Goal: Find specific page/section: Find specific page/section

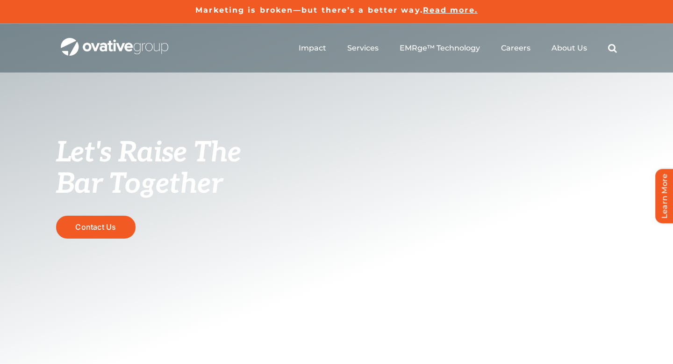
click at [532, 48] on ul "Impact Expert Insights Case Studies Awards & Press Services Media Measurement C…" at bounding box center [458, 48] width 318 height 30
click at [524, 48] on span "Careers" at bounding box center [515, 47] width 29 height 9
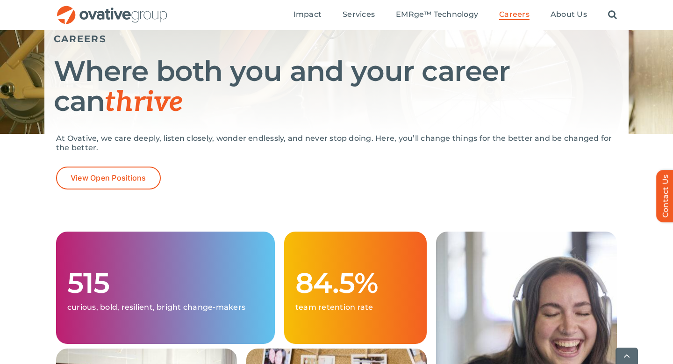
scroll to position [115, 0]
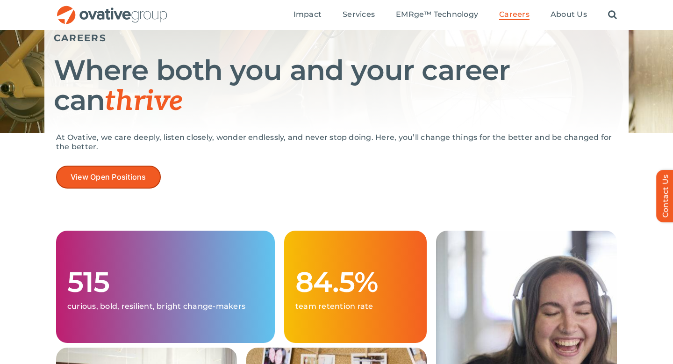
drag, startPoint x: 163, startPoint y: 172, endPoint x: 156, endPoint y: 172, distance: 7.5
click at [156, 172] on div "View Open Positions" at bounding box center [336, 176] width 561 height 23
click at [155, 172] on link "View Open Positions" at bounding box center [108, 176] width 105 height 23
